Goal: Information Seeking & Learning: Learn about a topic

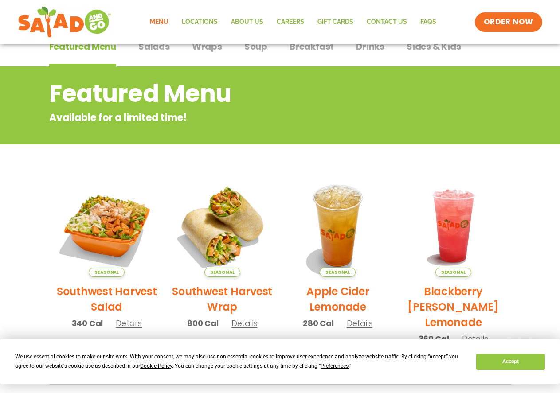
scroll to position [44, 0]
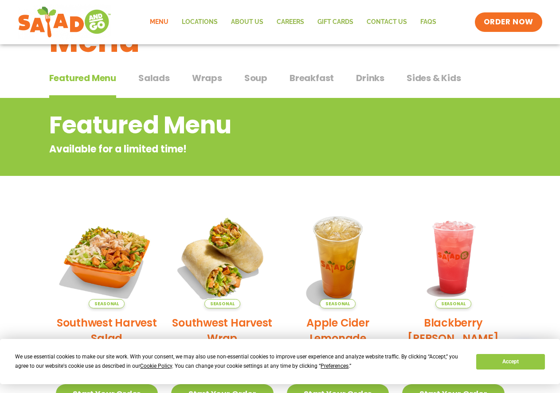
click at [203, 81] on span "Wraps" at bounding box center [207, 77] width 30 height 13
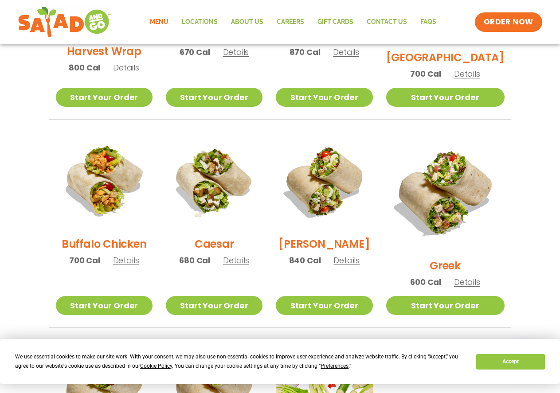
scroll to position [355, 0]
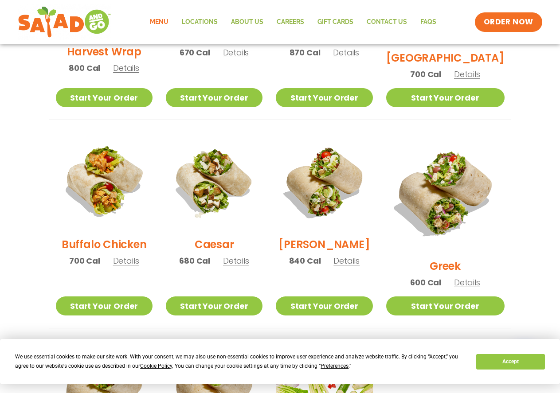
click at [469, 277] on span "Details" at bounding box center [467, 282] width 26 height 11
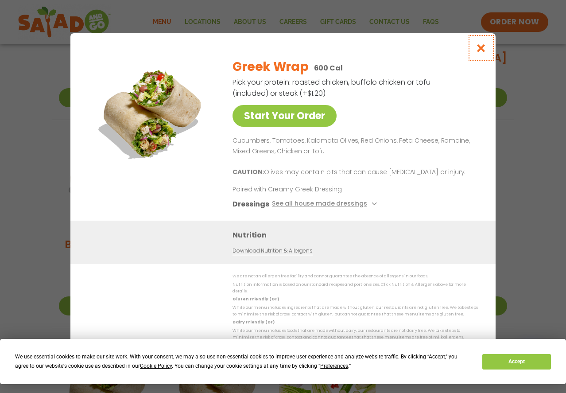
click at [483, 51] on icon "Close modal" at bounding box center [481, 47] width 11 height 9
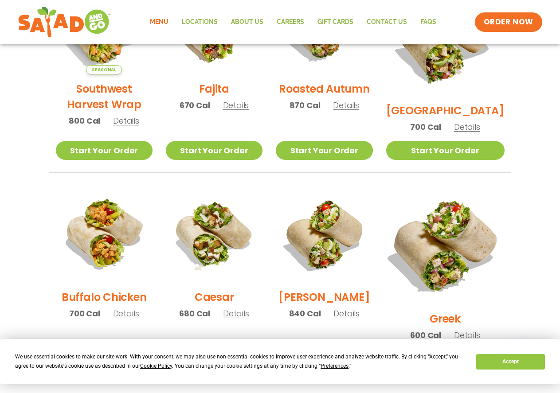
scroll to position [222, 0]
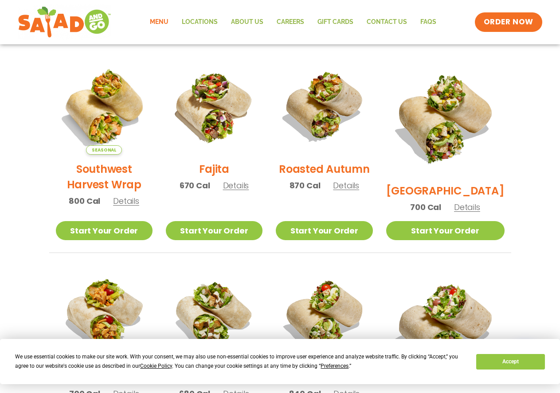
click at [472, 202] on span "Details" at bounding box center [467, 207] width 26 height 11
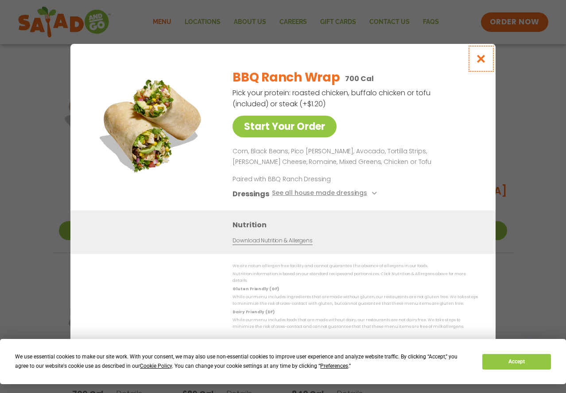
click at [482, 63] on icon "Close modal" at bounding box center [481, 58] width 11 height 9
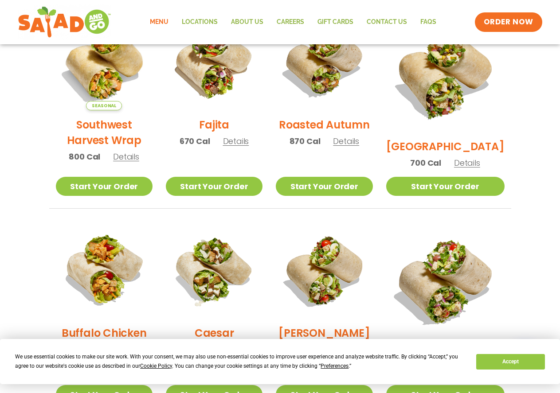
scroll to position [44, 0]
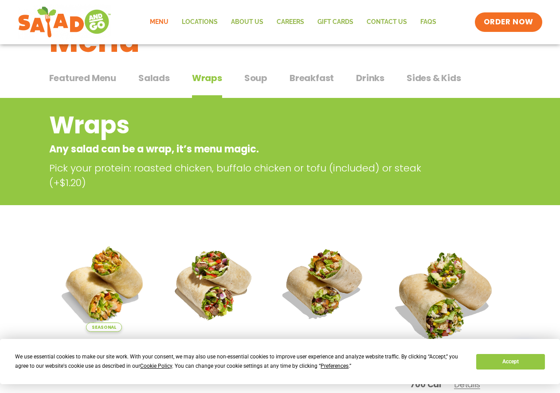
click at [254, 79] on span "Soup" at bounding box center [255, 77] width 23 height 13
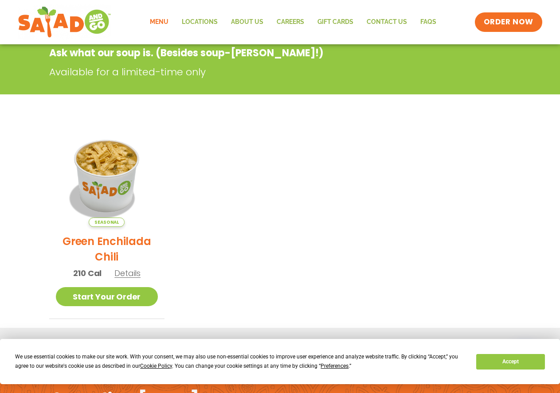
scroll to position [44, 0]
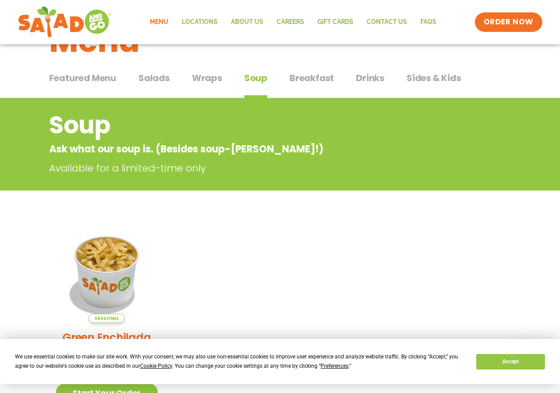
click at [152, 80] on span "Salads" at bounding box center [153, 77] width 31 height 13
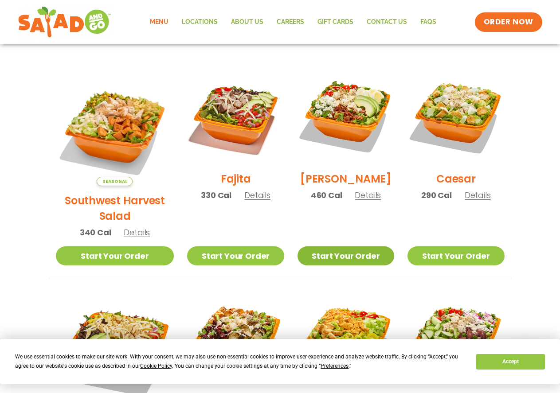
scroll to position [177, 0]
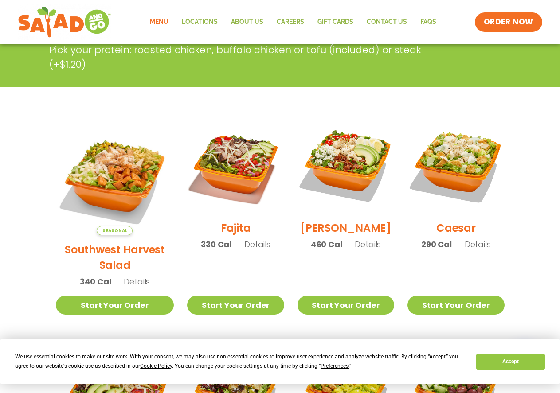
click at [468, 250] on span "Details" at bounding box center [478, 244] width 26 height 11
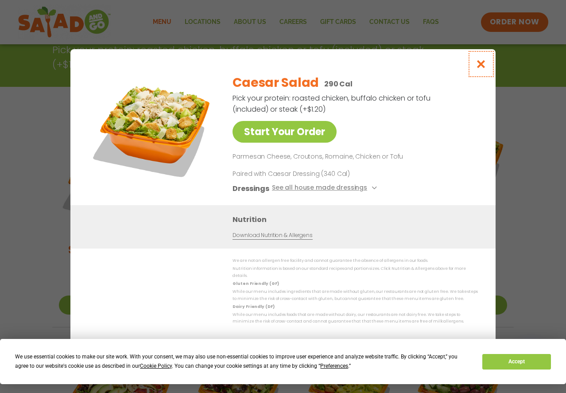
click at [481, 66] on icon "Close modal" at bounding box center [481, 63] width 11 height 9
